Goal: Check status: Check status

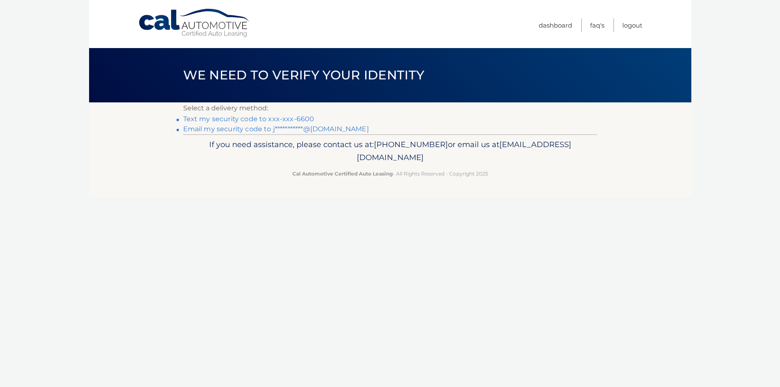
click at [188, 131] on link "**********" at bounding box center [276, 129] width 186 height 8
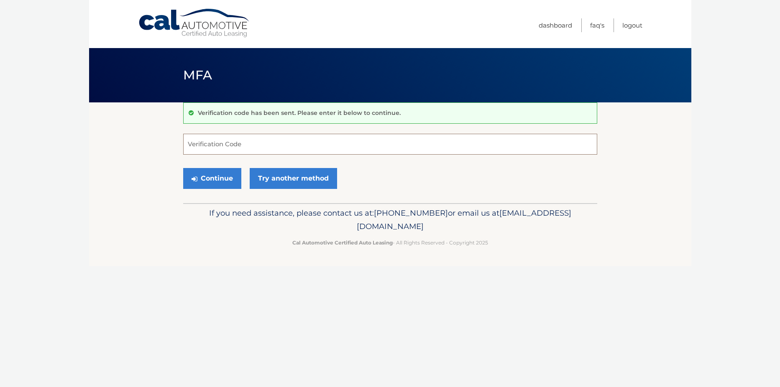
paste input "690970"
click at [204, 182] on button "Continue" at bounding box center [212, 178] width 58 height 21
click at [386, 164] on form "690970 Verification Code Continue Try another method" at bounding box center [390, 163] width 414 height 59
click at [207, 182] on button "Continue" at bounding box center [212, 178] width 58 height 21
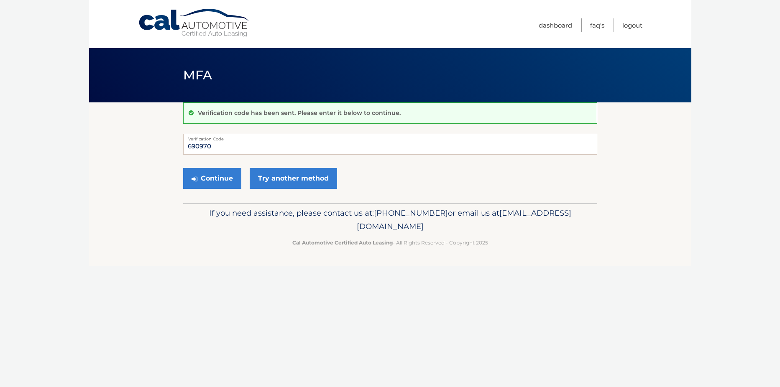
click at [213, 115] on p "Verification code has been sent. Please enter it below to continue." at bounding box center [299, 113] width 203 height 8
click at [220, 191] on div "Continue Try another method" at bounding box center [390, 179] width 414 height 28
click at [220, 183] on button "Continue" at bounding box center [212, 178] width 58 height 21
drag, startPoint x: 217, startPoint y: 145, endPoint x: -21, endPoint y: 180, distance: 240.9
click at [0, 180] on html "Cal Automotive Menu Dashboard FAQ's Logout ×" at bounding box center [390, 193] width 780 height 387
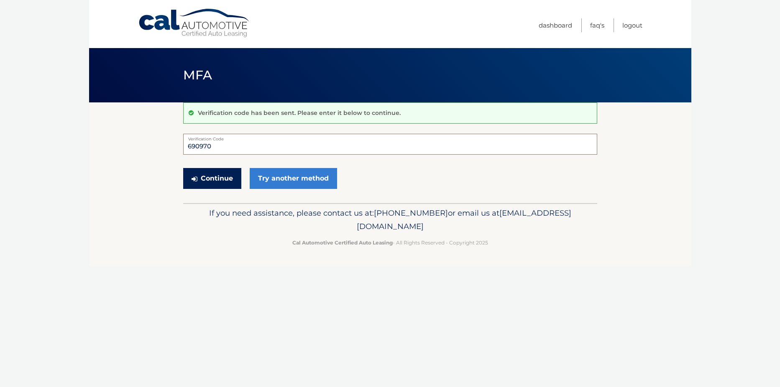
type input "690970"
click at [209, 181] on button "Continue" at bounding box center [212, 178] width 58 height 21
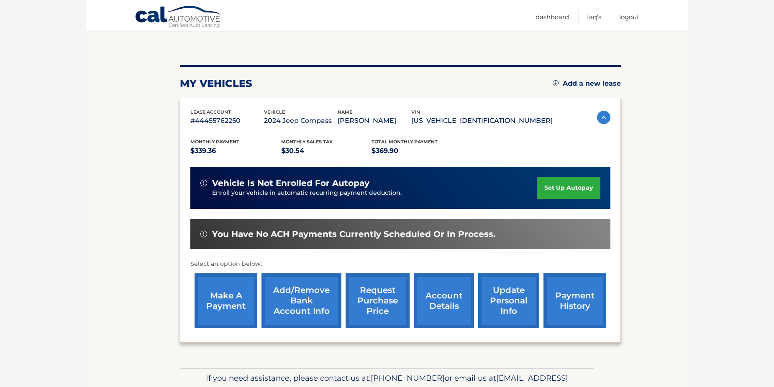
scroll to position [120, 0]
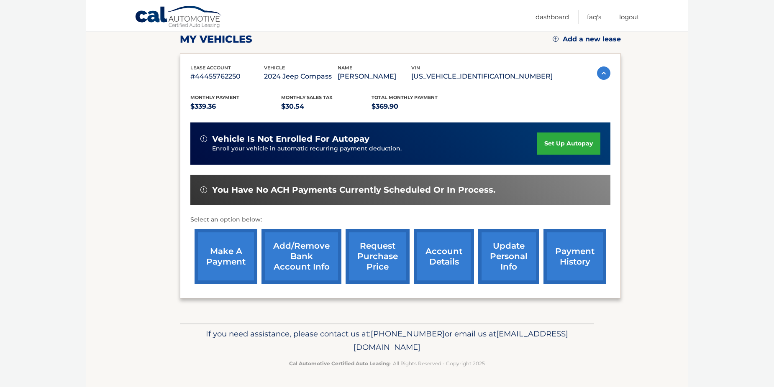
click at [442, 248] on link "account details" at bounding box center [444, 256] width 60 height 55
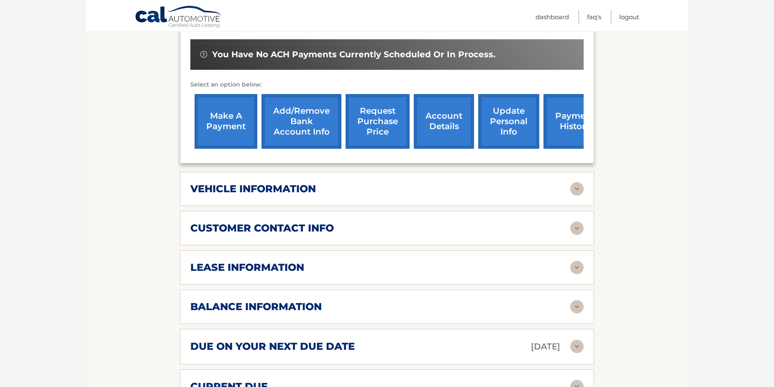
scroll to position [293, 0]
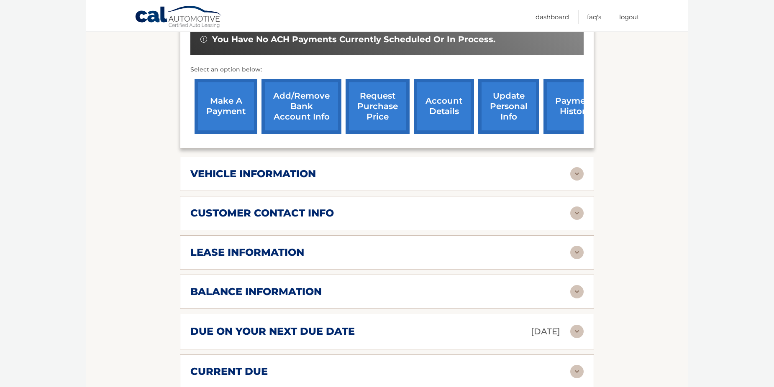
click at [578, 285] on img at bounding box center [576, 291] width 13 height 13
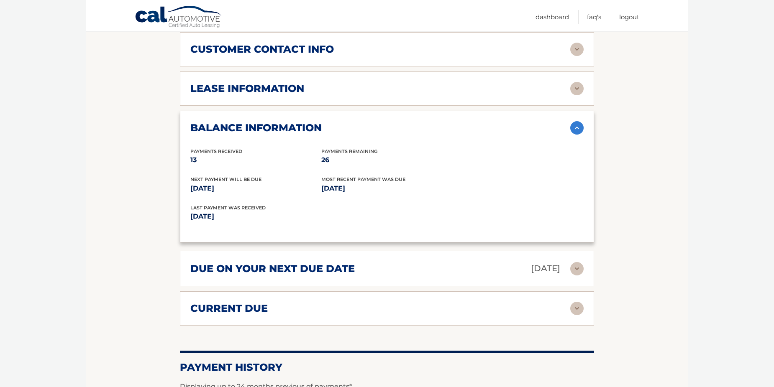
scroll to position [460, 0]
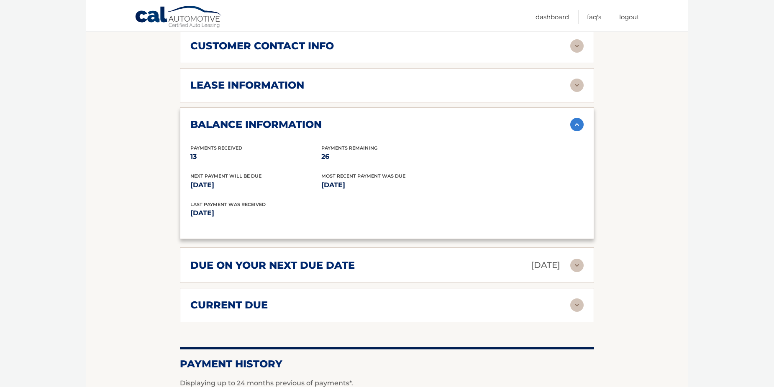
click at [576, 299] on img at bounding box center [576, 305] width 13 height 13
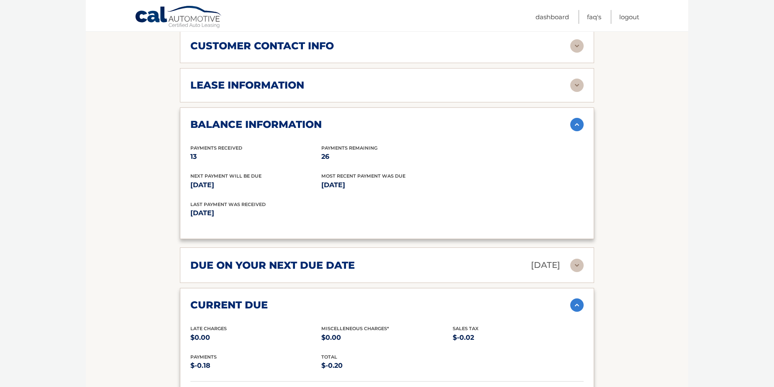
click at [577, 259] on img at bounding box center [576, 265] width 13 height 13
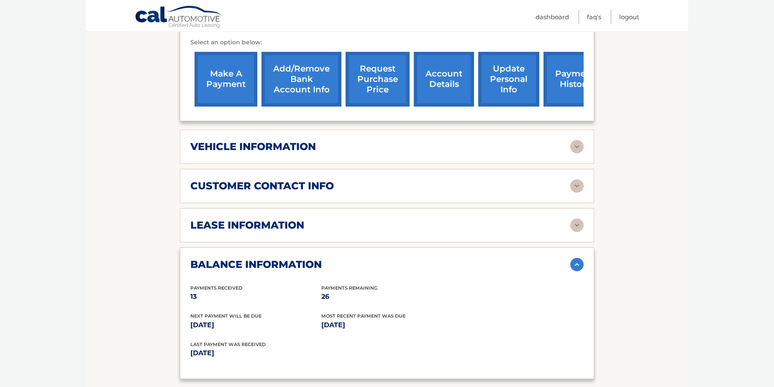
scroll to position [335, 0]
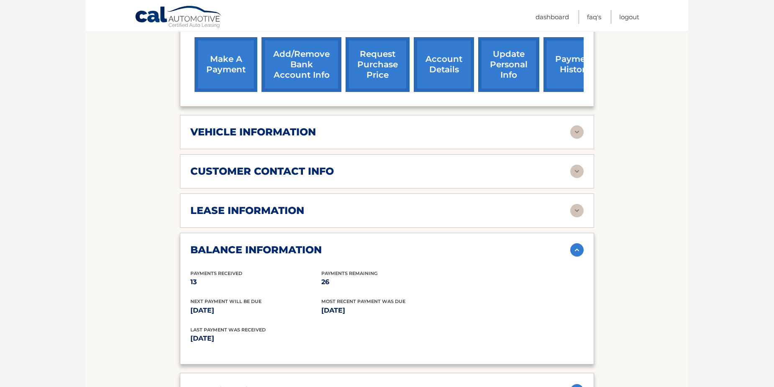
click at [579, 204] on img at bounding box center [576, 210] width 13 height 13
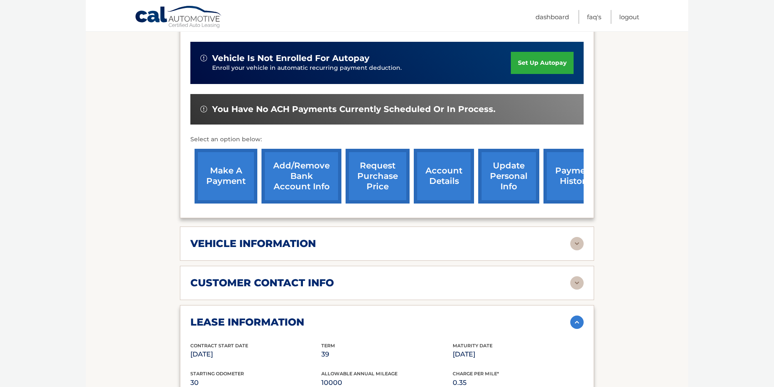
scroll to position [251, 0]
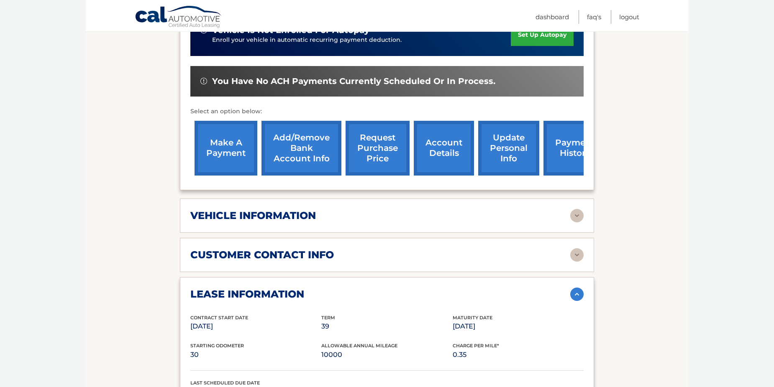
click at [380, 141] on link "request purchase price" at bounding box center [377, 148] width 64 height 55
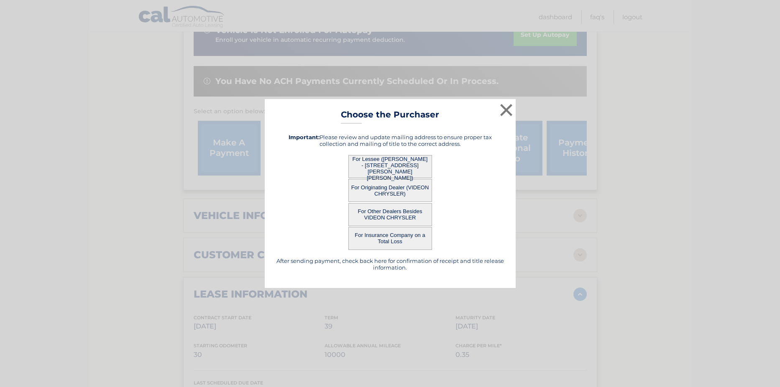
click at [395, 168] on button "For Lessee (JOHN PALUMBO - 3 ALLISON DR, , BROOMALL, PA 19008)" at bounding box center [390, 166] width 84 height 23
click at [391, 189] on button "For Originating Dealer (VIDEON CHRYSLER)" at bounding box center [390, 190] width 84 height 23
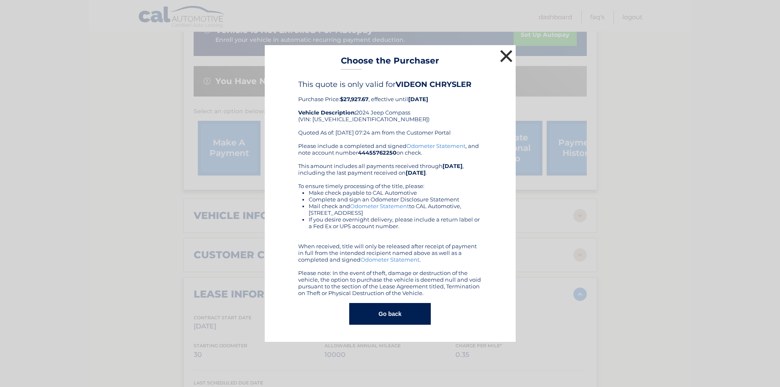
click at [504, 58] on button "×" at bounding box center [506, 56] width 17 height 17
